Goal: Task Accomplishment & Management: Complete application form

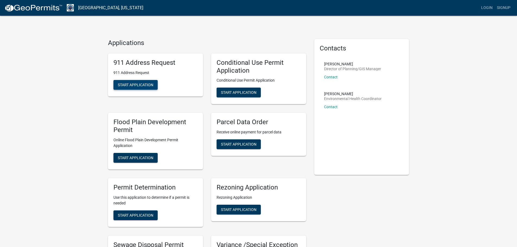
click at [140, 82] on span "Start Application" at bounding box center [136, 84] width 36 height 4
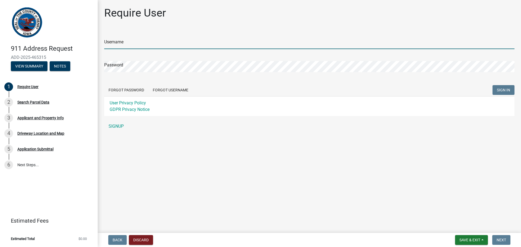
click at [112, 42] on input "Username" at bounding box center [309, 43] width 410 height 11
type input "douggsteffen@gmail.com"
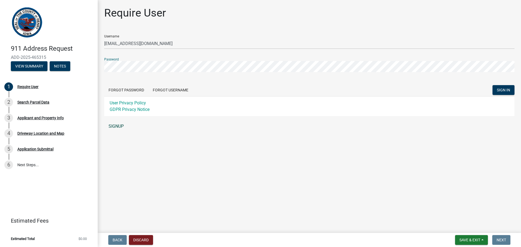
click at [113, 127] on link "SIGNUP" at bounding box center [309, 126] width 410 height 11
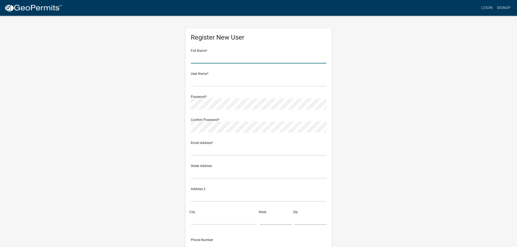
click at [215, 58] on input "text" at bounding box center [259, 57] width 136 height 11
type input "Douglas Gerald Steffen"
type input "dsteffen"
click at [212, 153] on input "text" at bounding box center [259, 150] width 136 height 11
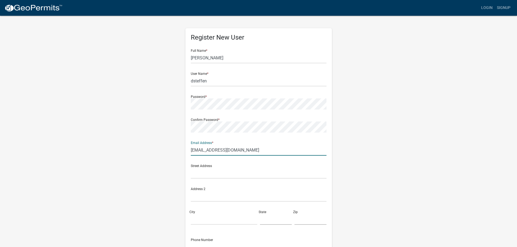
type input "douggsteffen@gmail.com"
click at [199, 173] on input "text" at bounding box center [259, 173] width 136 height 11
type input "[STREET_ADDRESS]"
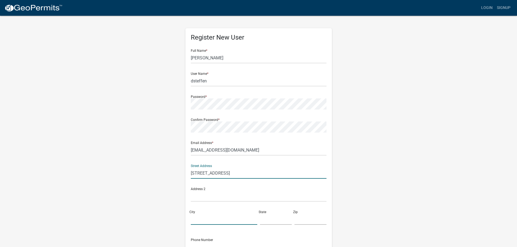
type input "Coralville"
type input "[US_STATE]"
type input "52241"
type input "3196219671"
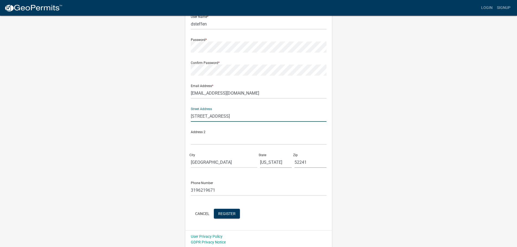
scroll to position [58, 0]
click at [232, 215] on button "Register" at bounding box center [227, 213] width 26 height 10
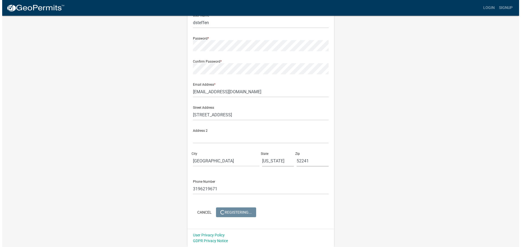
scroll to position [0, 0]
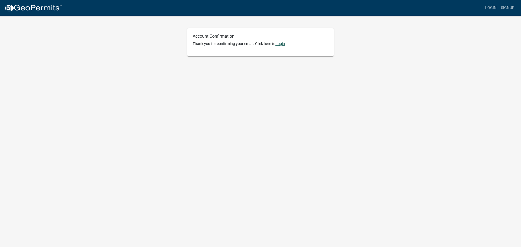
click at [282, 45] on link "Login" at bounding box center [279, 44] width 9 height 4
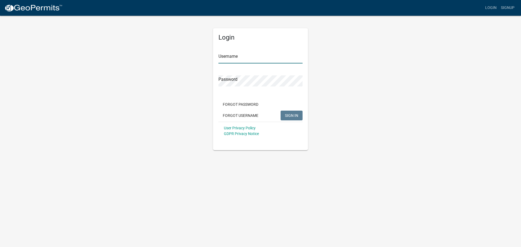
click at [236, 61] on input "Username" at bounding box center [260, 57] width 84 height 11
type input "dsteffen"
click at [294, 114] on span "SIGN IN" at bounding box center [291, 115] width 13 height 4
click at [232, 60] on input "Username" at bounding box center [260, 57] width 84 height 11
type input "dsteffen"
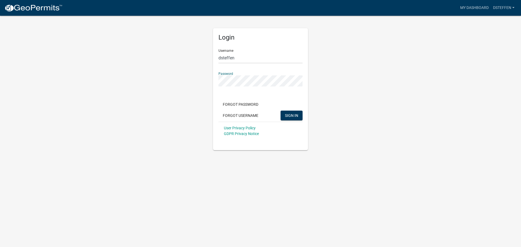
click at [281, 111] on button "SIGN IN" at bounding box center [292, 116] width 22 height 10
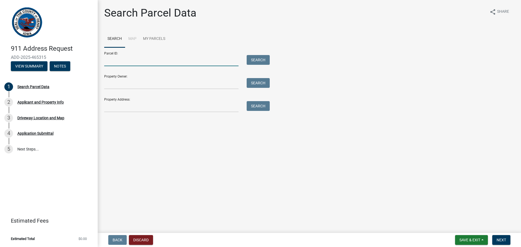
click at [120, 61] on input "Parcel ID:" at bounding box center [171, 60] width 134 height 11
click at [125, 88] on input "Property Owner:" at bounding box center [171, 83] width 134 height 11
click at [111, 61] on input "Parcel ID:" at bounding box center [171, 60] width 134 height 11
click at [109, 61] on input "Parcel ID:" at bounding box center [171, 60] width 134 height 11
paste input "090053110000200"
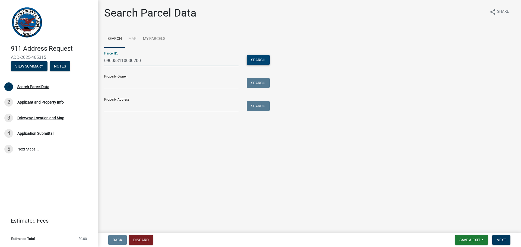
type input "090053110000200"
click at [252, 61] on button "Search" at bounding box center [258, 60] width 23 height 10
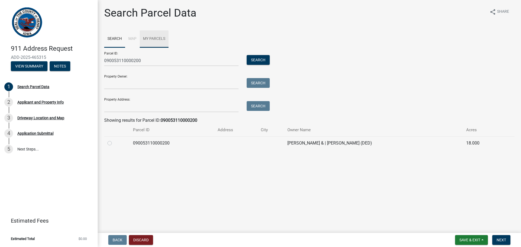
click at [151, 37] on link "My Parcels" at bounding box center [154, 38] width 29 height 17
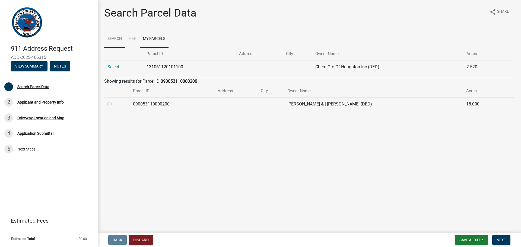
click at [117, 40] on link "Search" at bounding box center [114, 38] width 21 height 17
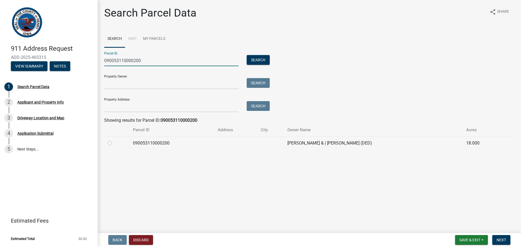
click at [135, 59] on input "090053110000200" at bounding box center [171, 60] width 134 height 11
click at [257, 58] on button "Search" at bounding box center [258, 60] width 23 height 10
click at [135, 60] on input "090053110000700" at bounding box center [171, 60] width 134 height 11
click at [247, 55] on button "Search" at bounding box center [258, 60] width 23 height 10
type input "090053110000200"
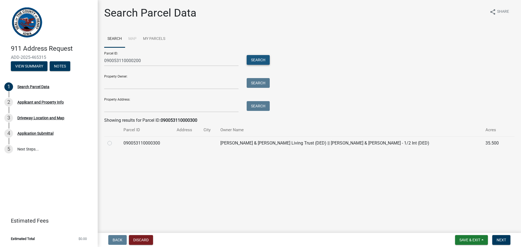
click at [257, 65] on button "Search" at bounding box center [258, 60] width 23 height 10
click at [114, 140] on label at bounding box center [114, 140] width 0 height 0
click at [114, 143] on input "radio" at bounding box center [116, 142] width 4 height 4
radio input "true"
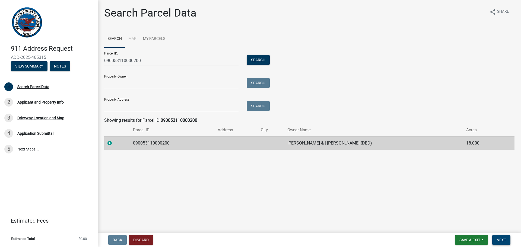
click at [506, 242] on span "Next" at bounding box center [501, 240] width 9 height 4
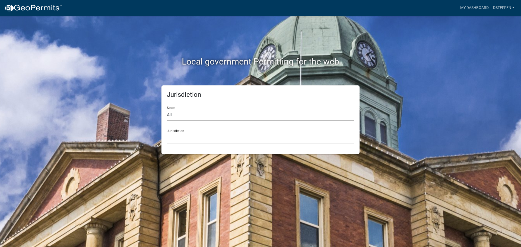
click at [181, 117] on select "All [US_STATE] [US_STATE] [US_STATE] [US_STATE] [US_STATE] [US_STATE] [US_STATE…" at bounding box center [260, 115] width 187 height 11
select select "[US_STATE]"
click at [167, 110] on select "All [US_STATE] [US_STATE] [US_STATE] [US_STATE] [US_STATE] [US_STATE] [US_STATE…" at bounding box center [260, 115] width 187 height 11
click at [191, 135] on select "[GEOGRAPHIC_DATA], [US_STATE] [GEOGRAPHIC_DATA], [US_STATE] [GEOGRAPHIC_DATA], …" at bounding box center [260, 138] width 187 height 11
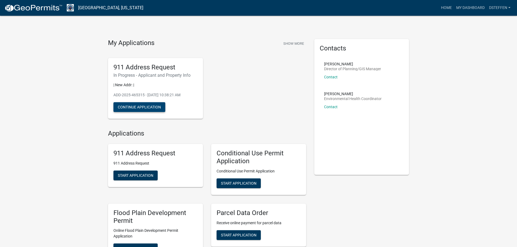
click at [152, 106] on button "Continue Application" at bounding box center [139, 107] width 52 height 10
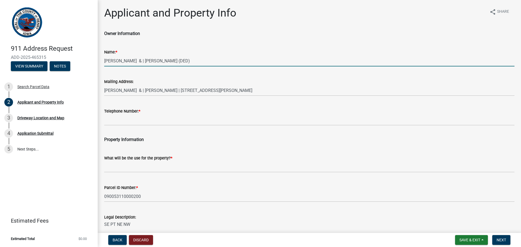
drag, startPoint x: 176, startPoint y: 61, endPoint x: 101, endPoint y: 57, distance: 74.7
click at [101, 57] on div "Name: * [PERSON_NAME] & | [PERSON_NAME] (DED)" at bounding box center [309, 53] width 418 height 25
type input "[PERSON_NAME] and [PERSON_NAME]"
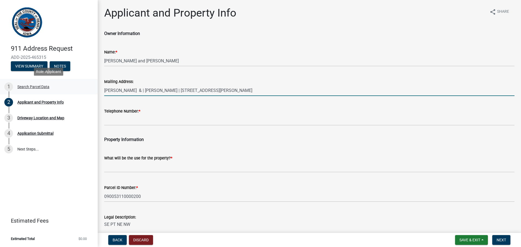
drag, startPoint x: 260, startPoint y: 90, endPoint x: 87, endPoint y: 79, distance: 172.9
click at [87, 79] on div "911 Address Request ADD-2025-465315 View Summary Notes 1 Search Parcel Data 2 A…" at bounding box center [260, 123] width 521 height 247
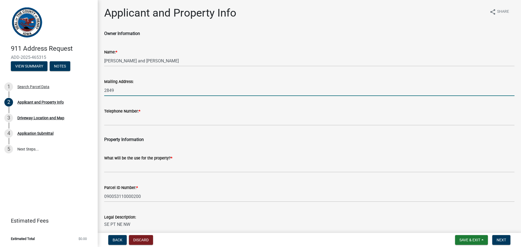
type input "[STREET_ADDRESS]"
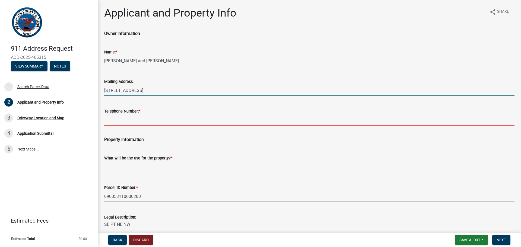
type input "3196219671"
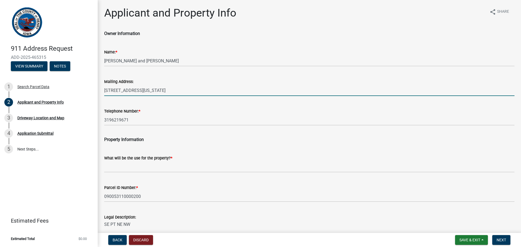
type input "[STREET_ADDRESS][US_STATE]"
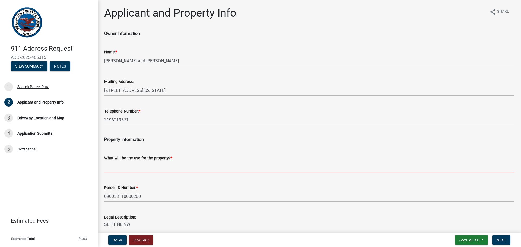
click at [142, 166] on input "What will be the use for the property? *" at bounding box center [309, 166] width 410 height 11
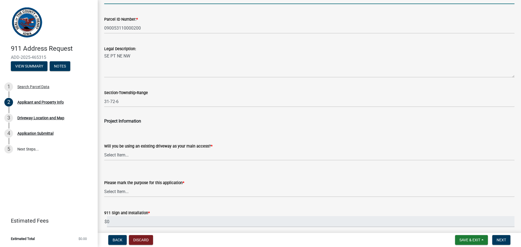
scroll to position [190, 0]
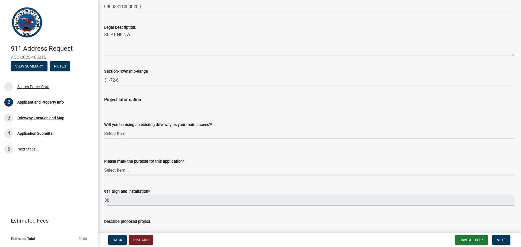
type input "Future home site"
click at [117, 135] on select "Select Item... Yes No" at bounding box center [309, 133] width 410 height 11
click at [104, 128] on select "Select Item... Yes No" at bounding box center [309, 133] width 410 height 11
select select "44461d61-3d37-4e1b-b0a8-ef52870db6e8"
click at [122, 169] on select "Select Item... New address assignment Sign replacement Other" at bounding box center [309, 170] width 410 height 11
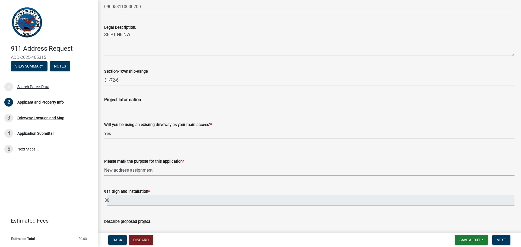
click at [104, 165] on select "Select Item... New address assignment Sign replacement Other" at bounding box center [309, 170] width 410 height 11
select select "bcd64748-9342-4dc7-95f8-ac6d1cd5fb7d"
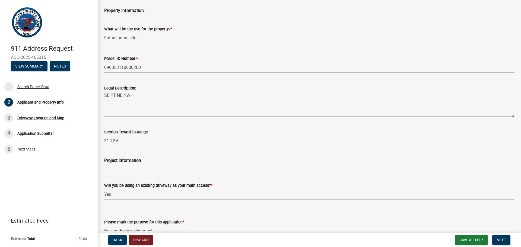
scroll to position [102, 0]
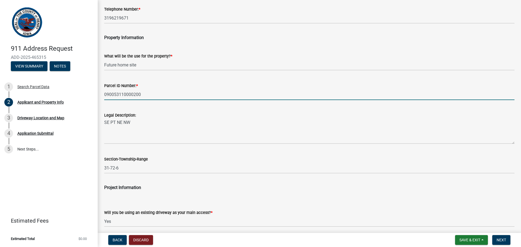
click at [141, 93] on input "090053110000200" at bounding box center [309, 94] width 410 height 11
click at [132, 95] on input "090053110000200" at bounding box center [309, 94] width 410 height 11
click at [136, 94] on input "090053110000200" at bounding box center [309, 94] width 410 height 11
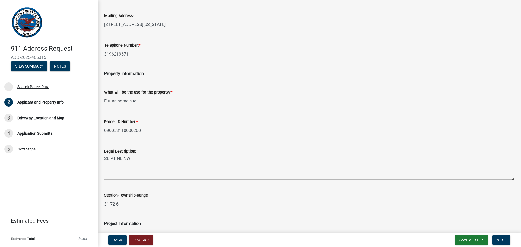
scroll to position [0, 0]
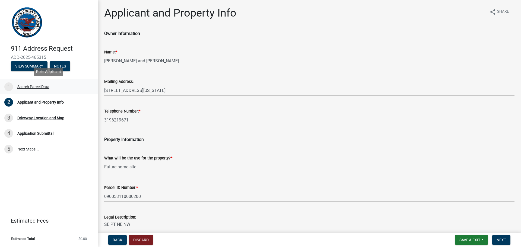
click at [40, 86] on div "Search Parcel Data" at bounding box center [33, 87] width 32 height 4
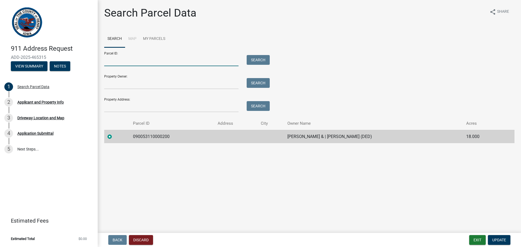
click at [130, 59] on input "Parcel ID:" at bounding box center [171, 60] width 134 height 11
click at [108, 61] on input "Parcel ID:" at bounding box center [171, 60] width 134 height 11
drag, startPoint x: 108, startPoint y: 61, endPoint x: 105, endPoint y: 60, distance: 3.0
click at [105, 60] on input "Parcel ID:" at bounding box center [171, 60] width 134 height 11
paste input "090053210000300"
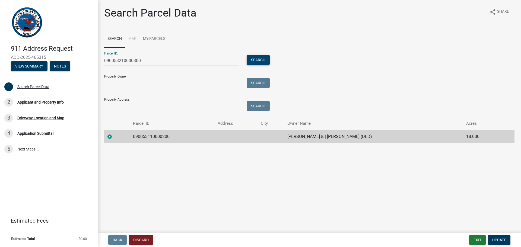
click at [257, 61] on button "Search" at bounding box center [258, 60] width 23 height 10
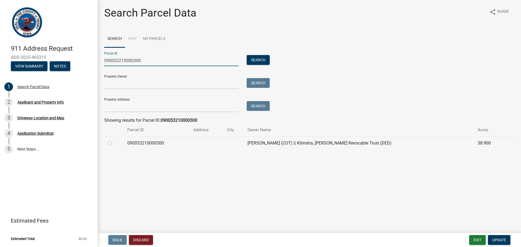
drag, startPoint x: 146, startPoint y: 62, endPoint x: 94, endPoint y: 55, distance: 52.5
click at [94, 55] on div "911 Address Request ADD-2025-465315 View Summary Notes 1 Search Parcel Data 2 A…" at bounding box center [260, 123] width 521 height 247
type input "F"
click at [112, 87] on input "Property Owner:" at bounding box center [171, 83] width 134 height 11
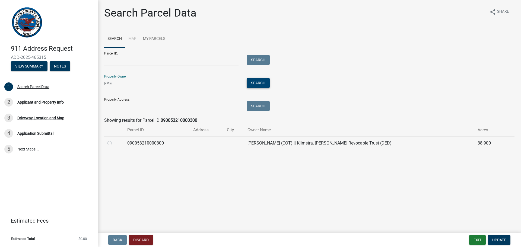
type input "FYE"
click at [255, 85] on button "Search" at bounding box center [258, 83] width 23 height 10
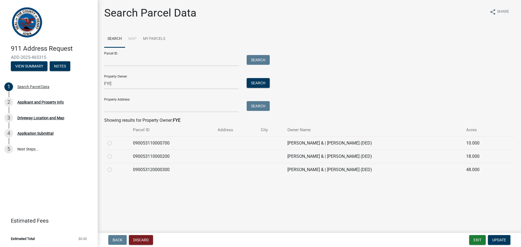
click at [114, 140] on label at bounding box center [114, 140] width 0 height 0
click at [114, 142] on input "radio" at bounding box center [116, 142] width 4 height 4
radio input "true"
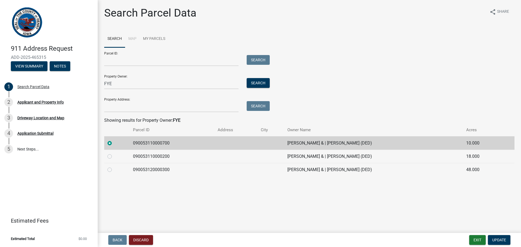
click at [114, 153] on label at bounding box center [114, 153] width 0 height 0
click at [114, 156] on input "radio" at bounding box center [116, 155] width 4 height 4
radio input "true"
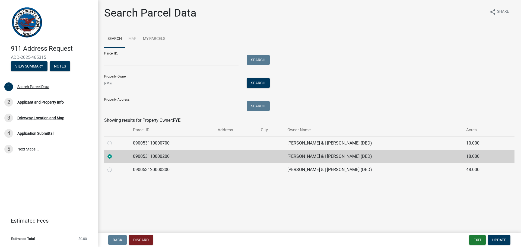
click at [114, 167] on label at bounding box center [114, 167] width 0 height 0
click at [114, 169] on input "radio" at bounding box center [116, 169] width 4 height 4
radio input "true"
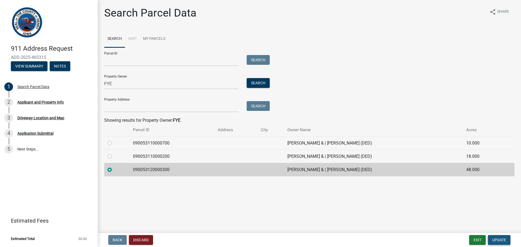
click at [498, 240] on span "Update" at bounding box center [499, 240] width 14 height 4
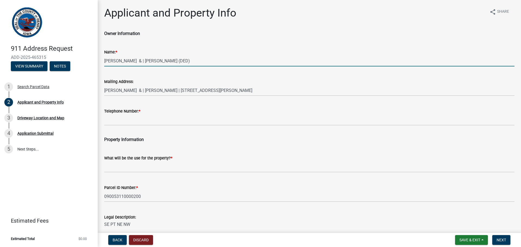
drag, startPoint x: 180, startPoint y: 60, endPoint x: 97, endPoint y: 54, distance: 83.0
click at [97, 54] on div "911 Address Request ADD-2025-465315 View Summary Notes 1 Search Parcel Data 2 A…" at bounding box center [260, 123] width 521 height 247
type input "[PERSON_NAME] and [PERSON_NAME]"
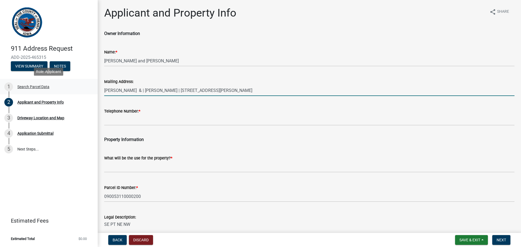
drag, startPoint x: 275, startPoint y: 89, endPoint x: 91, endPoint y: 93, distance: 184.0
click at [91, 93] on div "911 Address Request ADD-2025-465315 View Summary Notes 1 Search Parcel Data 2 A…" at bounding box center [260, 123] width 521 height 247
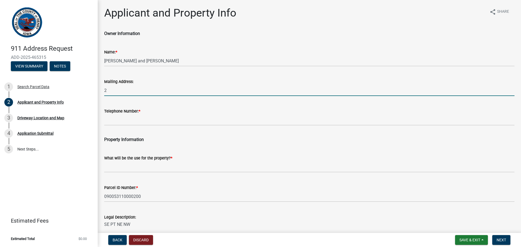
type input "[STREET_ADDRESS]"
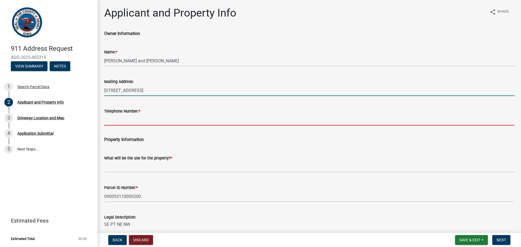
type input "3196219671"
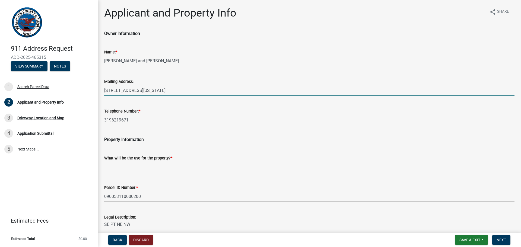
type input "[STREET_ADDRESS][US_STATE]"
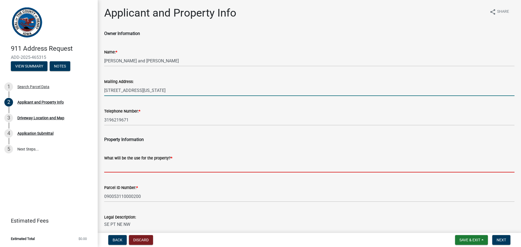
click at [145, 169] on input "What will be the use for the property? *" at bounding box center [309, 166] width 410 height 11
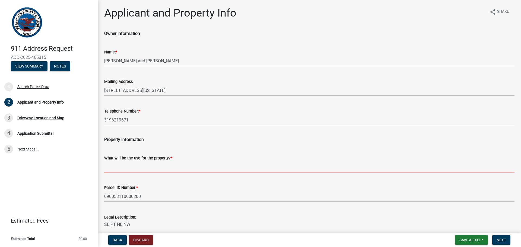
type input "Future home site"
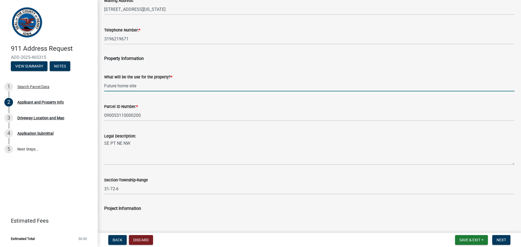
scroll to position [81, 0]
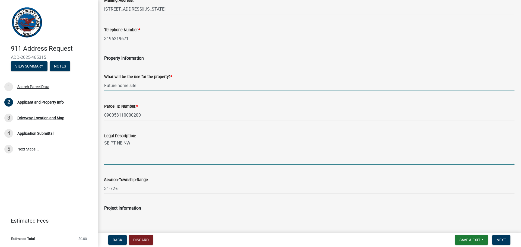
click at [124, 160] on textarea "SE PT NE NW" at bounding box center [309, 152] width 410 height 26
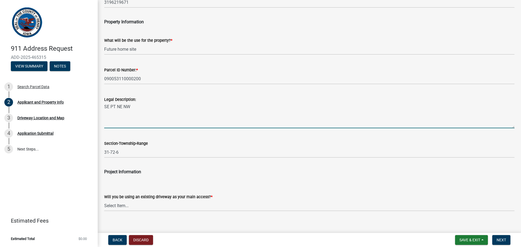
scroll to position [136, 0]
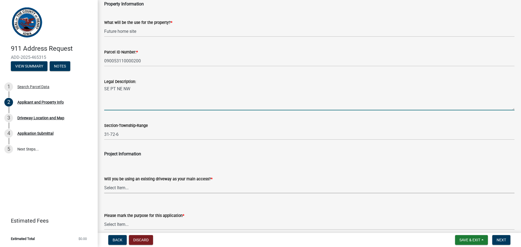
click at [135, 186] on select "Select Item... Yes No" at bounding box center [309, 187] width 410 height 11
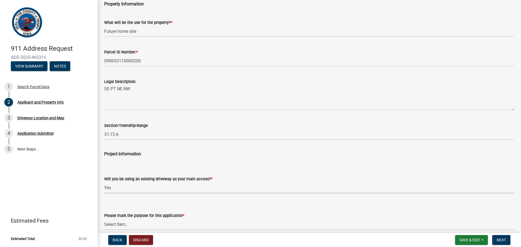
click at [104, 182] on select "Select Item... Yes No" at bounding box center [309, 187] width 410 height 11
select select "44461d61-3d37-4e1b-b0a8-ef52870db6e8"
click at [116, 188] on select "Select Item... Yes No" at bounding box center [309, 187] width 410 height 11
click at [120, 189] on select "Select Item... Yes No" at bounding box center [309, 187] width 410 height 11
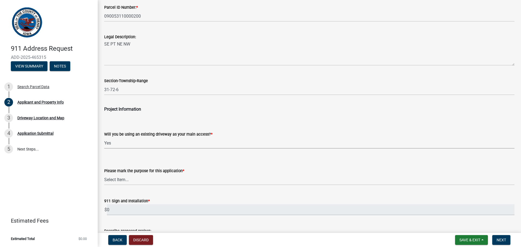
scroll to position [190, 0]
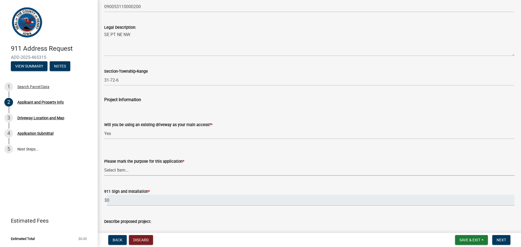
click at [110, 170] on select "Select Item... New address assignment Sign replacement Other" at bounding box center [309, 170] width 410 height 11
click at [104, 165] on select "Select Item... New address assignment Sign replacement Other" at bounding box center [309, 170] width 410 height 11
select select "bcd64748-9342-4dc7-95f8-ac6d1cd5fb7d"
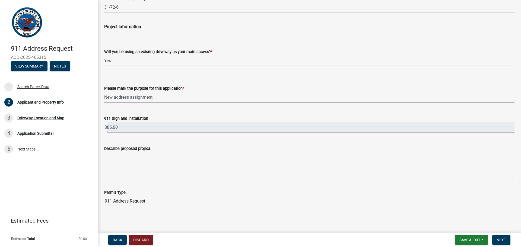
scroll to position [265, 0]
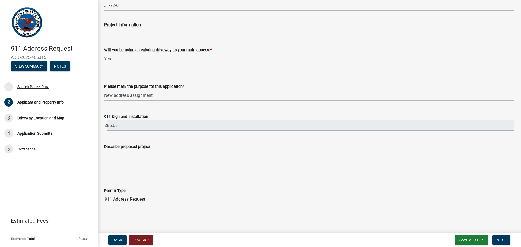
click at [110, 162] on textarea "Describe proposed project:" at bounding box center [309, 163] width 410 height 26
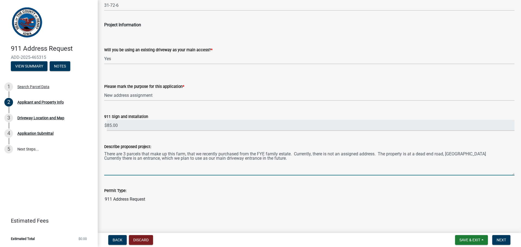
click at [410, 155] on textarea "There are 3 parcels that make up this farm, that we recently purchased from the…" at bounding box center [309, 163] width 410 height 26
click at [428, 154] on textarea "There are 3 parcels that make up this farm, that we recently purchased from the…" at bounding box center [309, 163] width 410 height 26
click at [484, 155] on textarea "There are 3 parcels that make up this farm, that we recently purchased from the…" at bounding box center [309, 163] width 410 height 26
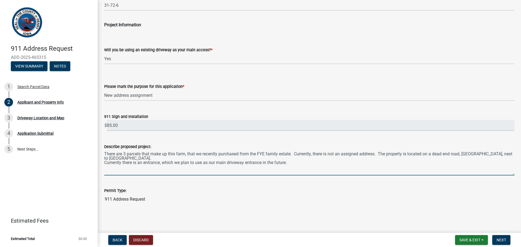
click at [144, 163] on textarea "There are 3 parcels that make up this farm, that we recently purchased from the…" at bounding box center [309, 163] width 410 height 26
click at [161, 166] on textarea "There are 3 parcels that make up this farm, that we recently purchased from the…" at bounding box center [309, 163] width 410 height 26
click at [160, 162] on textarea "There are 3 parcels that make up this farm, that we recently purchased from the…" at bounding box center [309, 163] width 410 height 26
click at [417, 164] on textarea "There are 3 parcels that make up this farm, that we recently purchased from the…" at bounding box center [309, 163] width 410 height 26
type textarea "There are 3 parcels that make up this farm, that we recently purchased from the…"
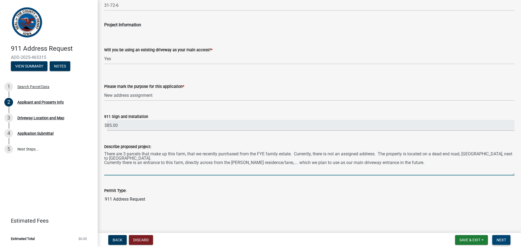
click at [503, 240] on span "Next" at bounding box center [501, 240] width 9 height 4
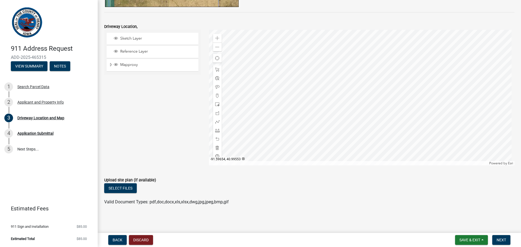
scroll to position [162, 0]
click at [397, 130] on div at bounding box center [362, 97] width 306 height 136
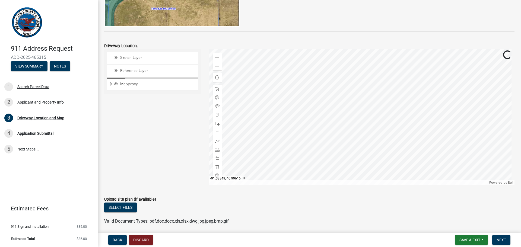
scroll to position [135, 0]
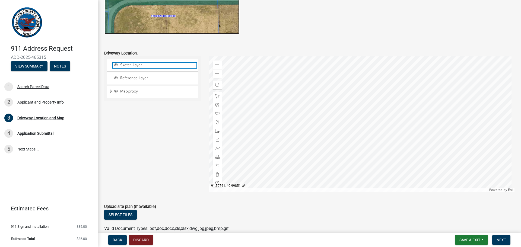
click at [133, 67] on span "Sketch Layer" at bounding box center [158, 65] width 78 height 5
click at [396, 155] on div at bounding box center [362, 124] width 306 height 136
click at [396, 157] on div at bounding box center [362, 124] width 306 height 136
click at [136, 68] on div "Sketch Layer" at bounding box center [155, 65] width 84 height 5
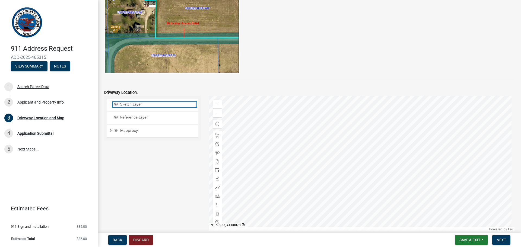
scroll to position [109, 0]
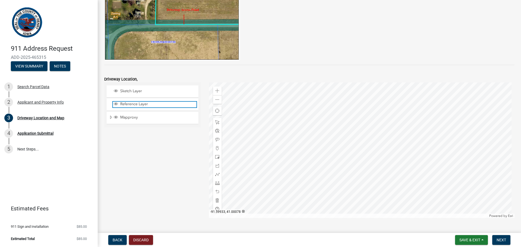
click at [143, 102] on span "Reference Layer" at bounding box center [158, 104] width 78 height 5
click at [397, 180] on div at bounding box center [362, 150] width 306 height 136
click at [396, 177] on div at bounding box center [362, 150] width 306 height 136
click at [217, 123] on span at bounding box center [217, 122] width 4 height 4
click at [398, 168] on div at bounding box center [362, 150] width 306 height 136
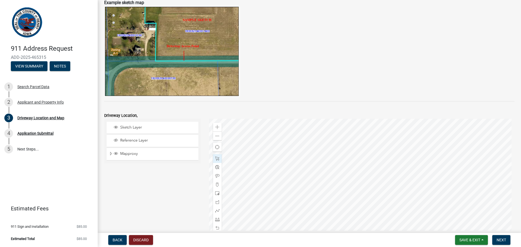
scroll to position [107, 0]
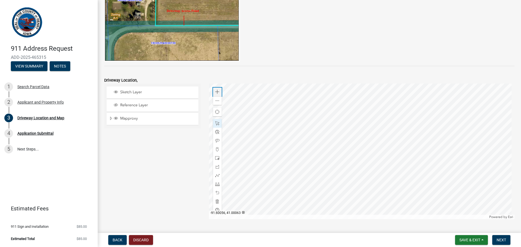
click at [217, 91] on span at bounding box center [217, 92] width 4 height 4
click at [318, 114] on div at bounding box center [362, 152] width 306 height 136
click at [216, 148] on span at bounding box center [217, 149] width 4 height 4
click at [377, 167] on div at bounding box center [362, 152] width 306 height 136
click at [377, 169] on div at bounding box center [362, 152] width 306 height 136
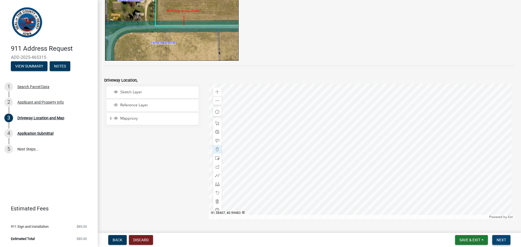
click at [502, 240] on span "Next" at bounding box center [501, 240] width 9 height 4
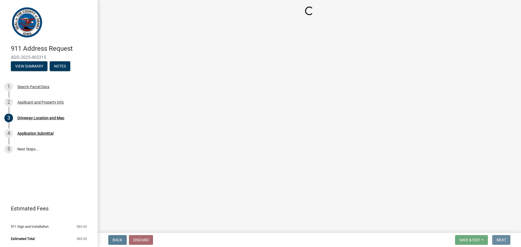
scroll to position [0, 0]
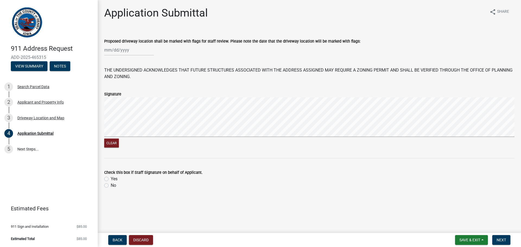
click at [111, 178] on label "Yes" at bounding box center [114, 179] width 7 height 7
click at [111, 178] on input "Yes" at bounding box center [113, 178] width 4 height 4
radio input "true"
click at [119, 51] on div at bounding box center [129, 49] width 50 height 11
select select "8"
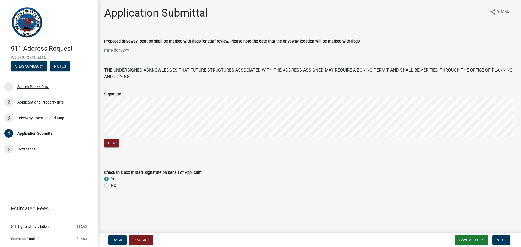
select select "2025"
click at [107, 104] on div "18" at bounding box center [109, 105] width 9 height 9
type input "[DATE]"
click at [503, 241] on span "Next" at bounding box center [501, 240] width 9 height 4
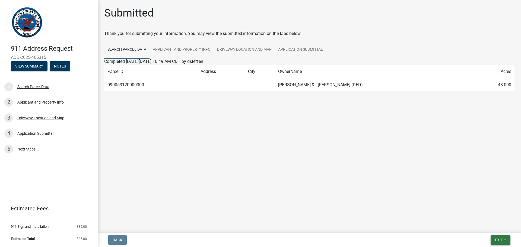
click at [499, 240] on span "Exit" at bounding box center [499, 240] width 8 height 4
click at [484, 213] on button "Save" at bounding box center [488, 212] width 43 height 13
click at [28, 149] on link "5 Next Steps..." at bounding box center [49, 149] width 98 height 16
click at [31, 117] on div "Driveway Location and Map" at bounding box center [40, 118] width 47 height 4
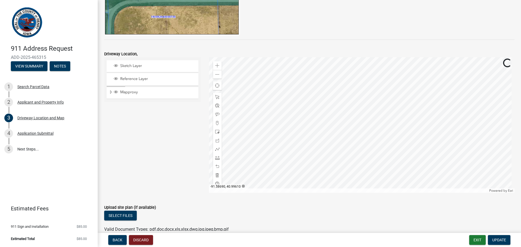
scroll to position [136, 0]
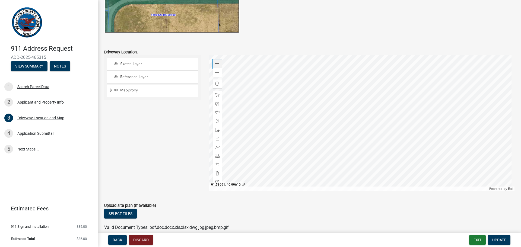
click at [215, 63] on span at bounding box center [217, 64] width 4 height 4
click at [20, 144] on link "5 Next Steps..." at bounding box center [49, 149] width 98 height 16
click at [31, 132] on div "Application Submittal" at bounding box center [35, 134] width 36 height 4
